Goal: Task Accomplishment & Management: Use online tool/utility

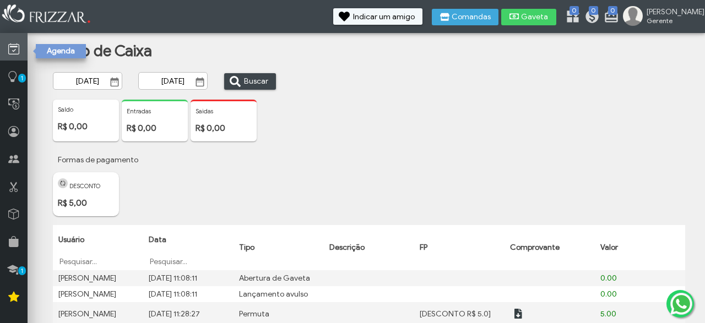
click at [4, 57] on link at bounding box center [14, 47] width 28 height 28
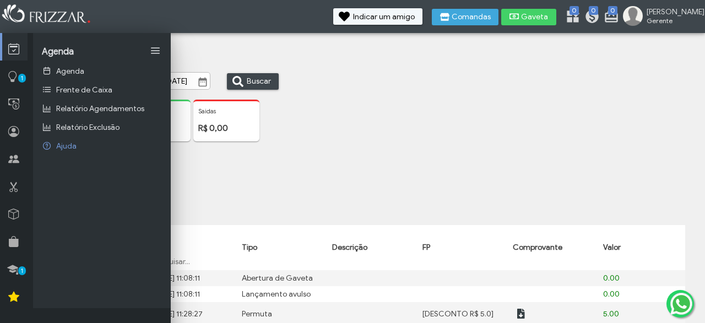
click at [8, 47] on link at bounding box center [14, 47] width 25 height 28
click at [13, 78] on icon at bounding box center [12, 77] width 11 height 14
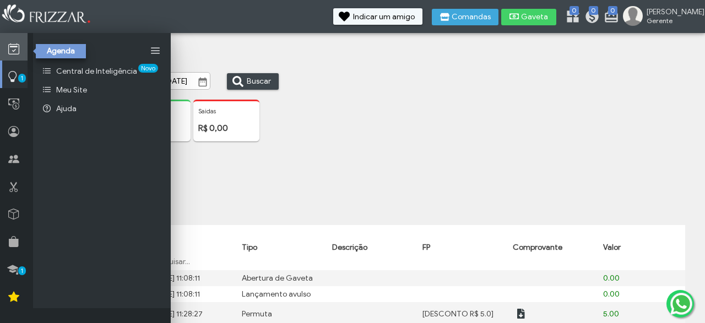
click at [14, 47] on icon at bounding box center [13, 49] width 11 height 14
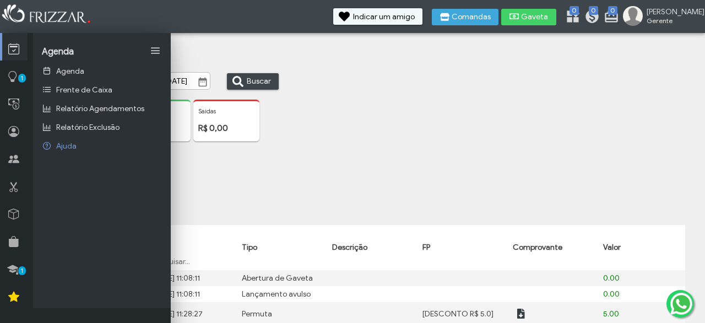
click at [408, 127] on div "Saldo R$ 0,00 Entradas R$ 0,00 [GEOGRAPHIC_DATA] R$ 0,00" at bounding box center [379, 125] width 646 height 51
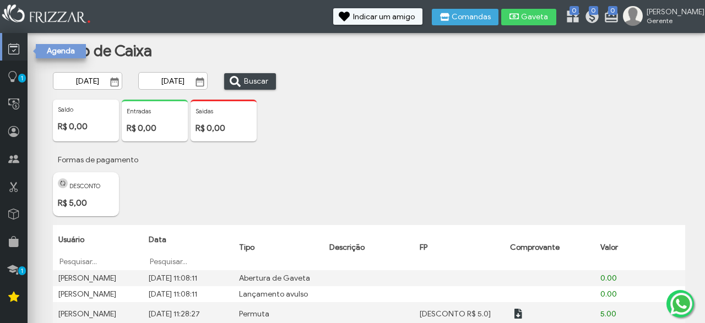
click at [6, 48] on link at bounding box center [14, 47] width 25 height 28
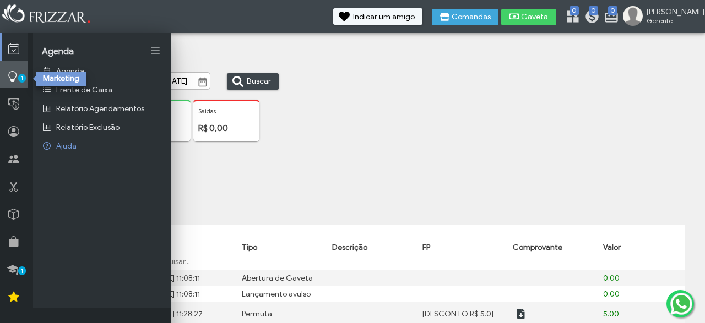
click at [19, 79] on span "1" at bounding box center [22, 78] width 8 height 9
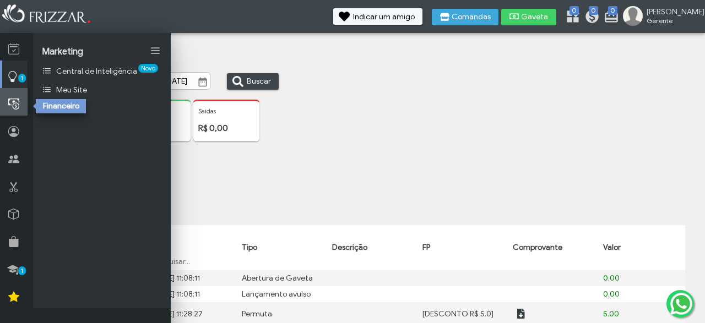
click at [14, 105] on icon at bounding box center [13, 104] width 11 height 14
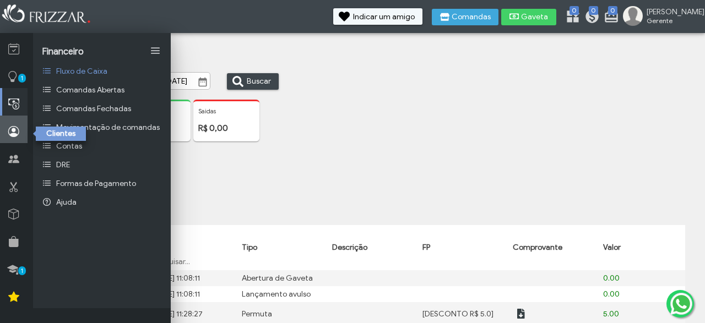
click at [13, 123] on link at bounding box center [14, 130] width 28 height 28
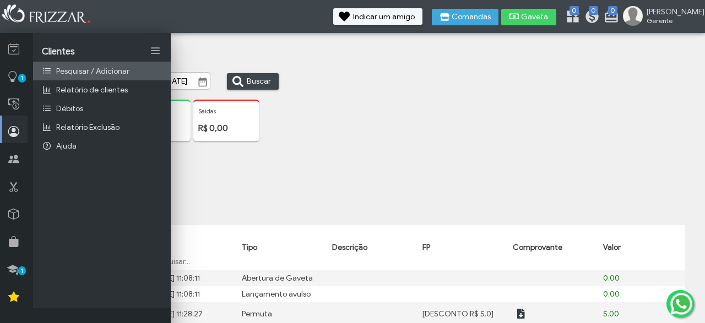
click at [106, 69] on span "Pesquisar / Adicionar" at bounding box center [92, 71] width 73 height 9
